Goal: Information Seeking & Learning: Learn about a topic

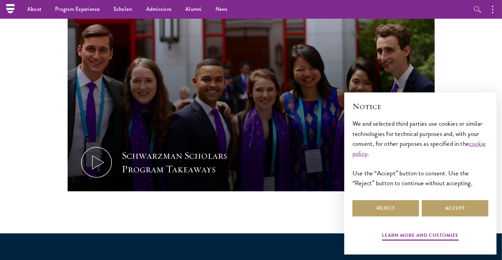
scroll to position [341, 0]
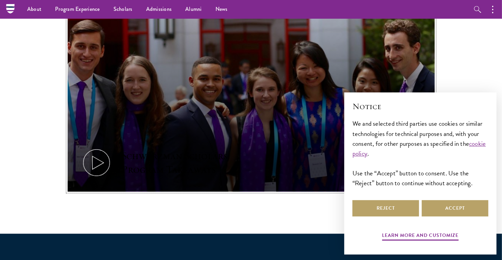
click at [99, 163] on icon at bounding box center [96, 162] width 31 height 31
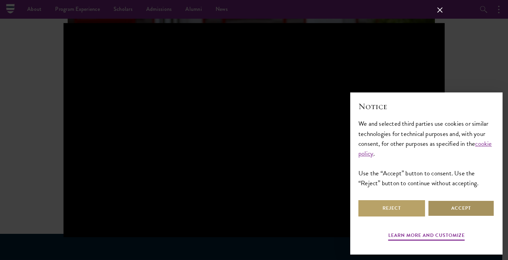
click at [459, 215] on button "Accept" at bounding box center [460, 208] width 67 height 16
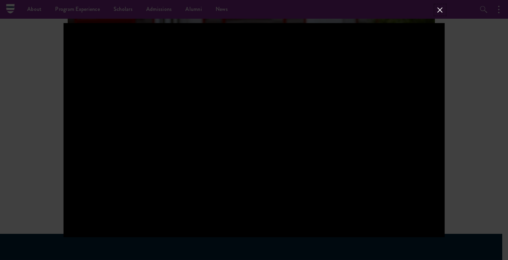
click at [443, 8] on button at bounding box center [439, 9] width 9 height 9
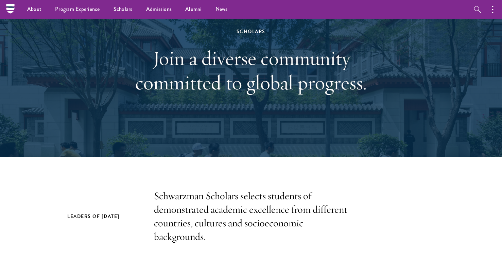
scroll to position [53, 0]
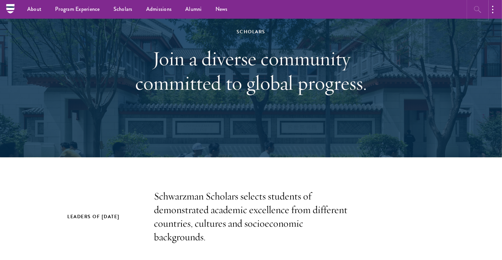
click at [477, 8] on icon "button" at bounding box center [478, 9] width 8 height 8
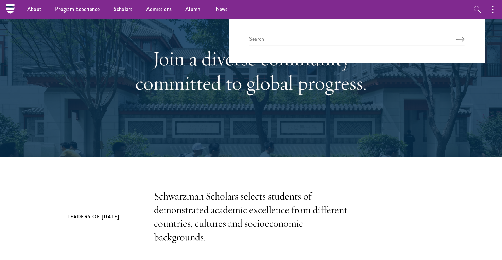
click at [10, 7] on nav "About Overview Leadership Donors Program Experience Overview Curriculum Student…" at bounding box center [207, 9] width 395 height 19
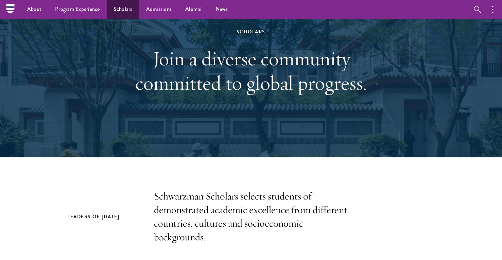
click at [128, 11] on link "Scholars" at bounding box center [123, 9] width 33 height 19
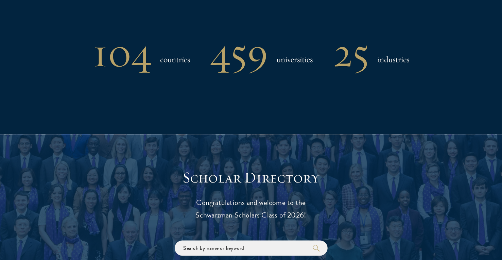
scroll to position [593, 0]
